Goal: Information Seeking & Learning: Learn about a topic

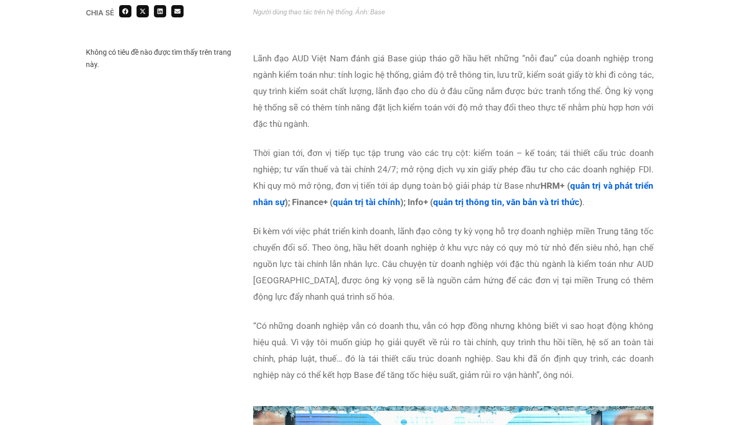
scroll to position [1812, 0]
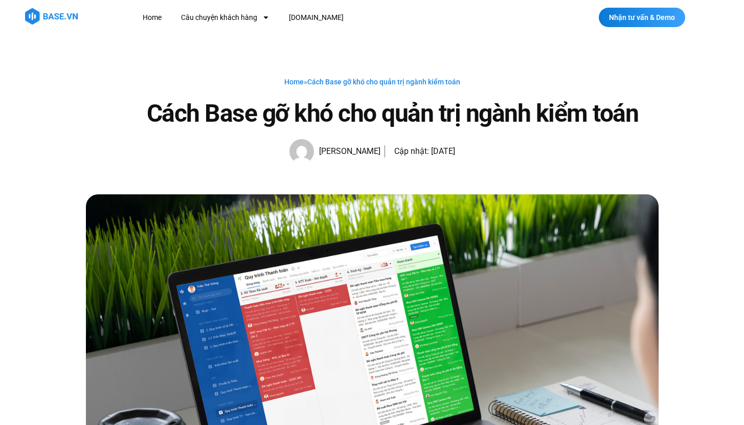
click at [319, 35] on div "Home » Cách Base gỡ khó cho quản trị ngành kiểm toán Cách Base gỡ khó cho quản …" at bounding box center [372, 115] width 573 height 160
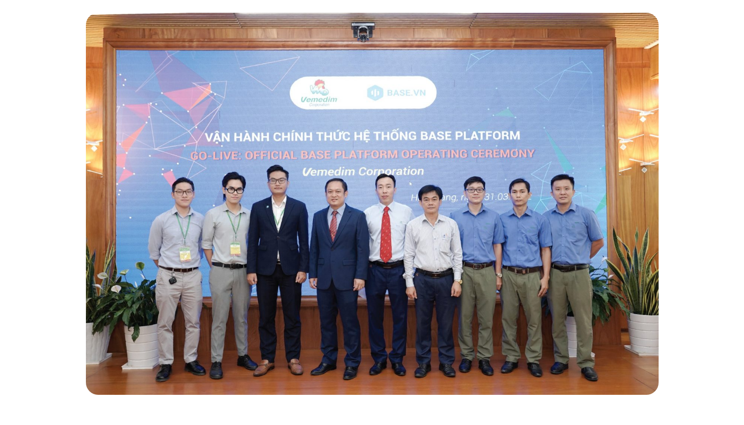
scroll to position [213, 0]
